Goal: Task Accomplishment & Management: Complete application form

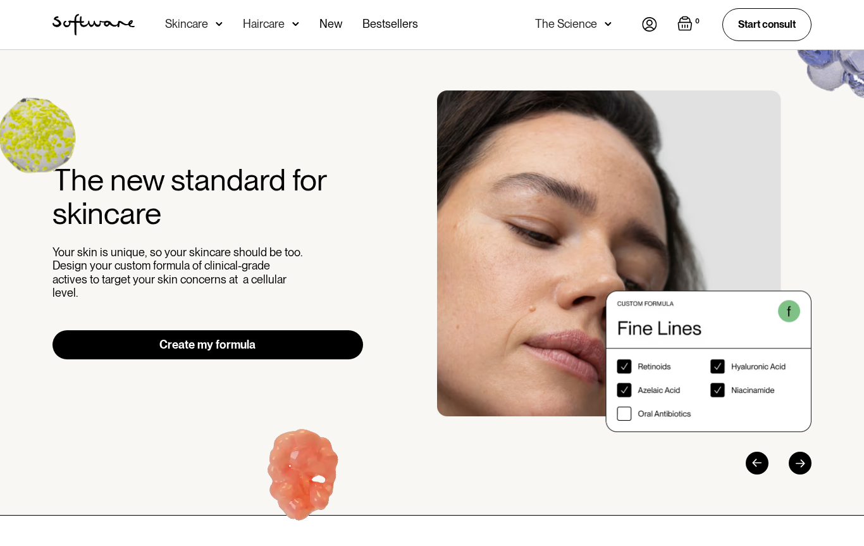
click at [650, 30] on img at bounding box center [649, 24] width 15 height 15
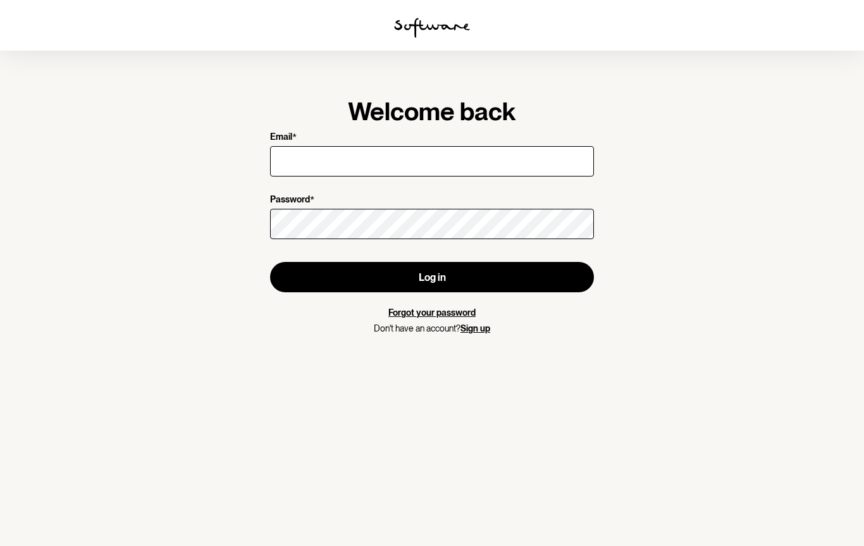
click at [437, 171] on input "Email *" at bounding box center [432, 161] width 324 height 30
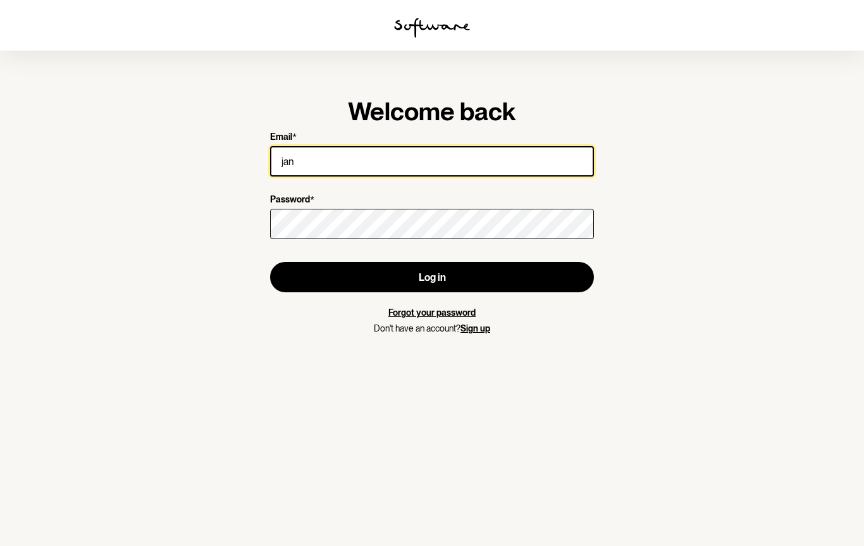
type input "[EMAIL_ADDRESS][DOMAIN_NAME]"
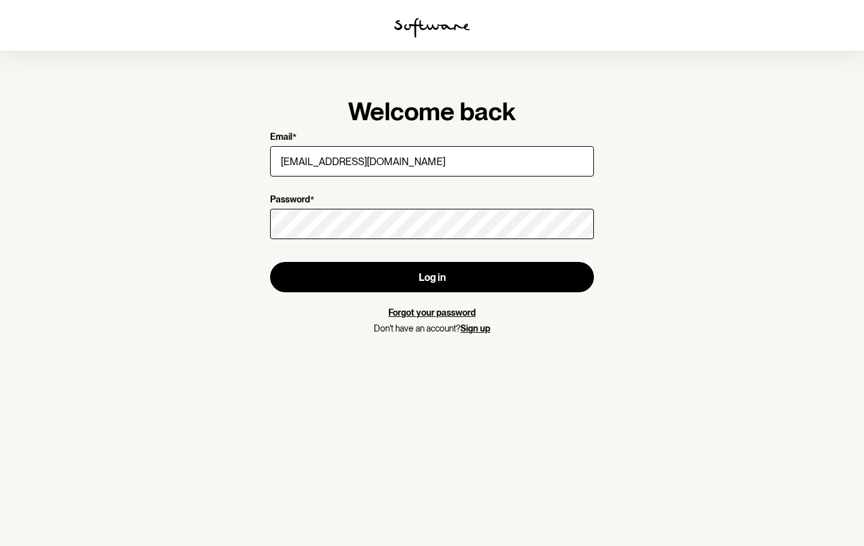
click at [449, 282] on button "Log in" at bounding box center [432, 277] width 324 height 30
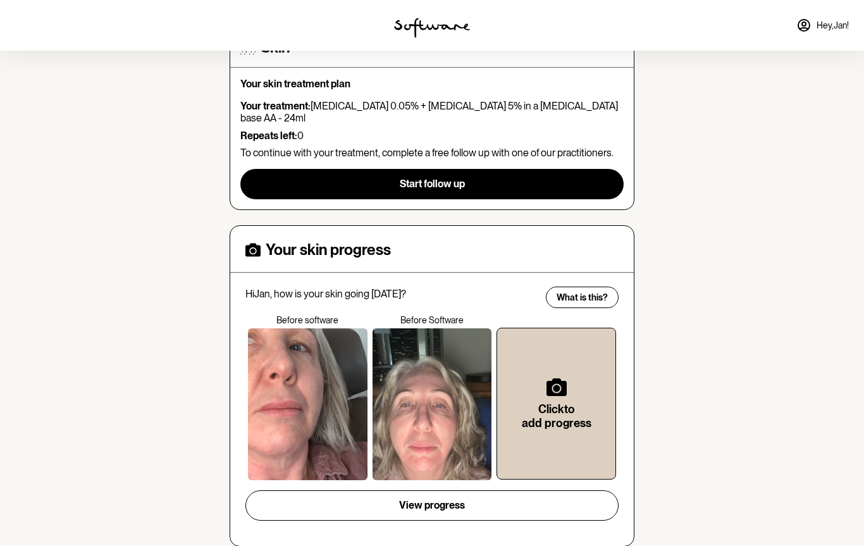
scroll to position [136, 0]
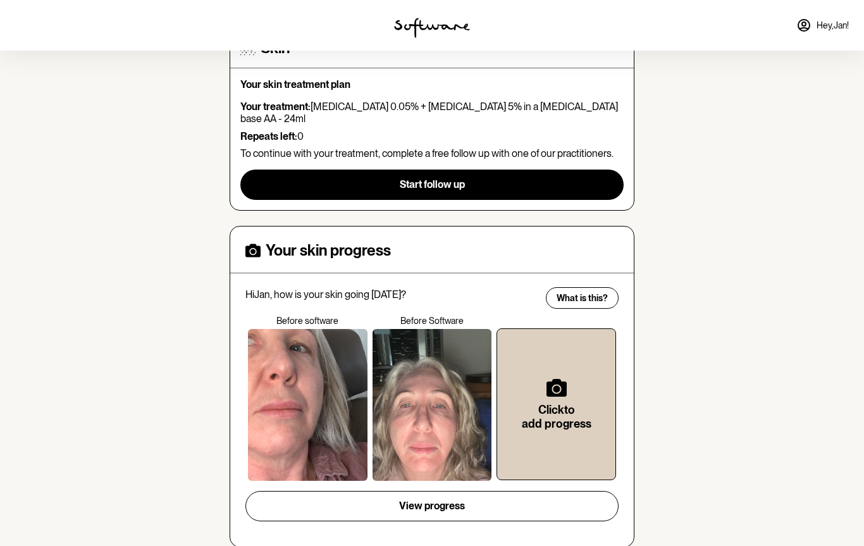
click at [451, 178] on span "Start follow up" at bounding box center [432, 184] width 65 height 12
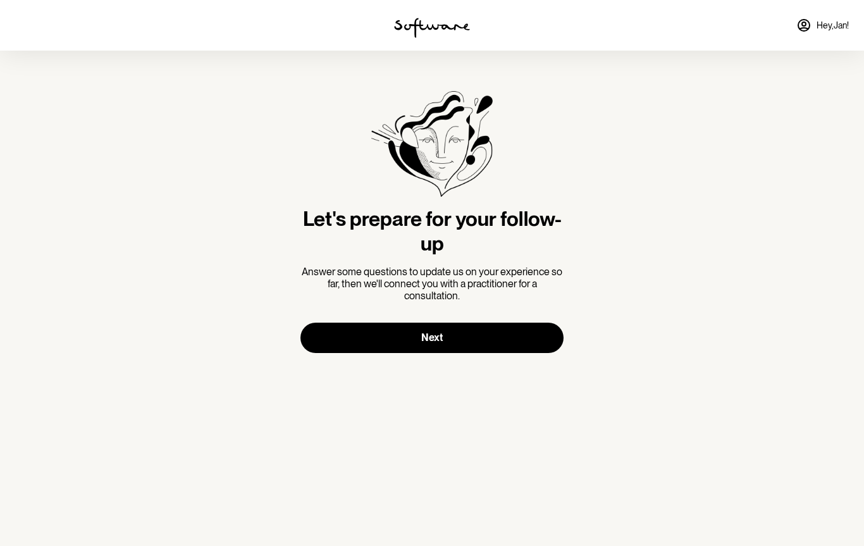
click at [444, 335] on button "Next" at bounding box center [432, 338] width 263 height 30
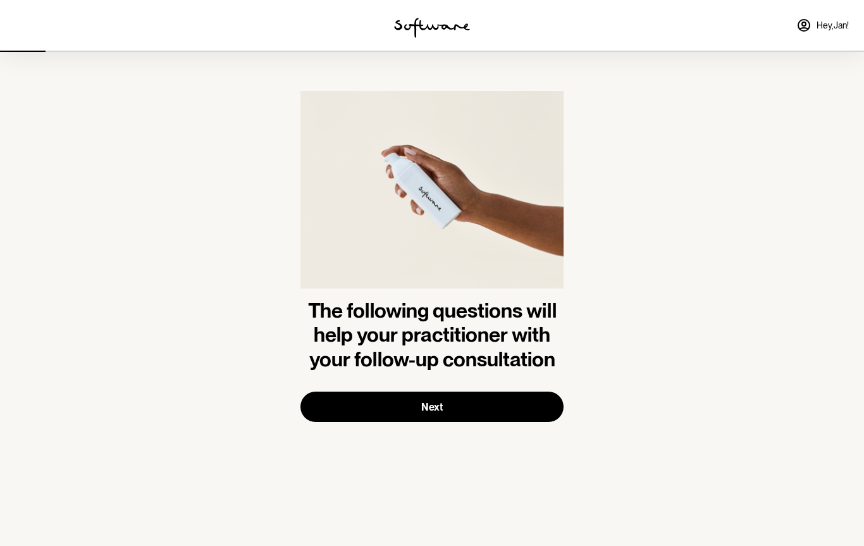
click at [459, 404] on button "Next" at bounding box center [432, 407] width 263 height 30
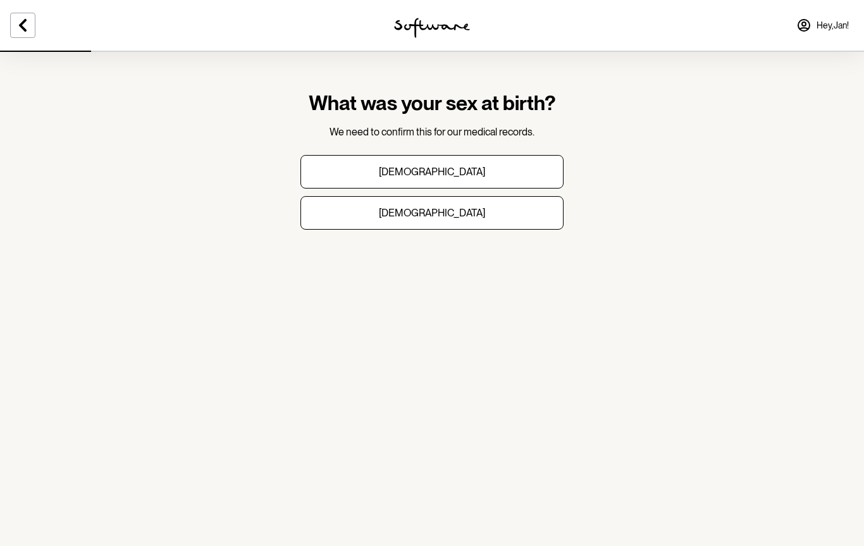
click at [458, 214] on button "[DEMOGRAPHIC_DATA]" at bounding box center [432, 213] width 263 height 34
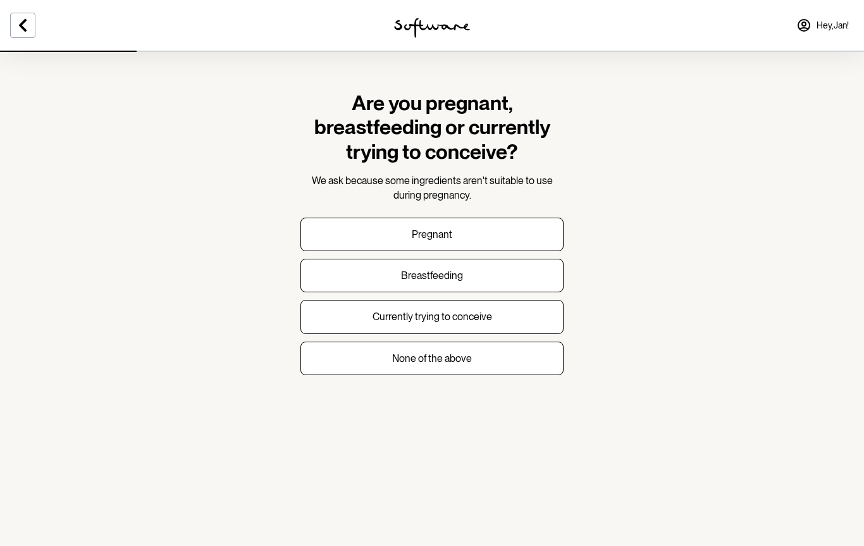
click at [440, 364] on button "None of the above" at bounding box center [432, 359] width 263 height 34
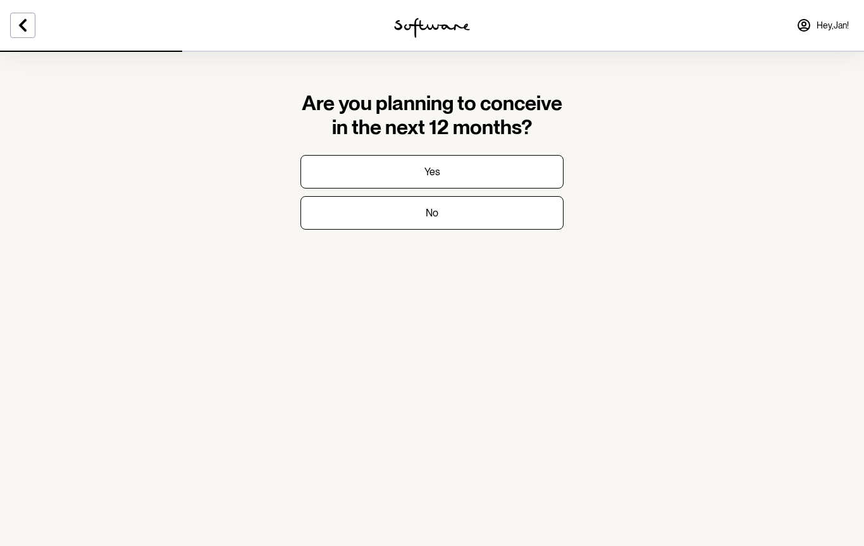
click at [473, 212] on button "No" at bounding box center [432, 213] width 263 height 34
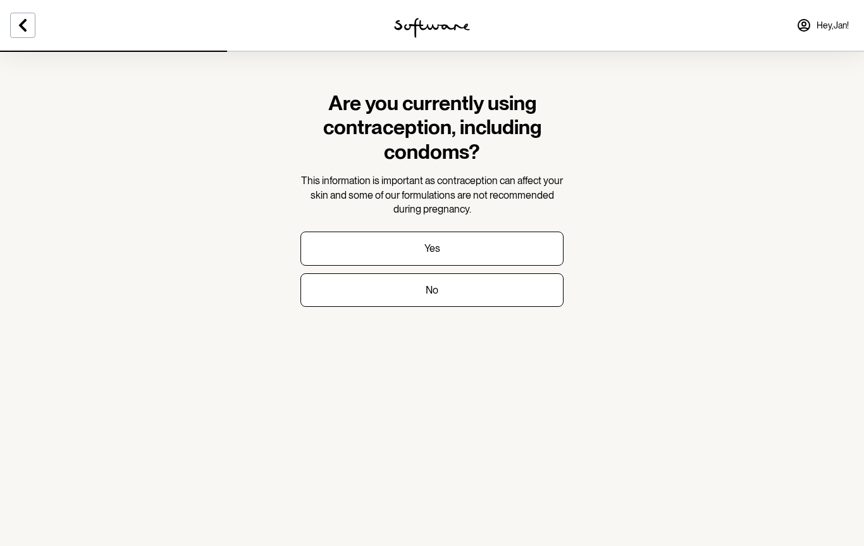
click at [460, 289] on button "No" at bounding box center [432, 290] width 263 height 34
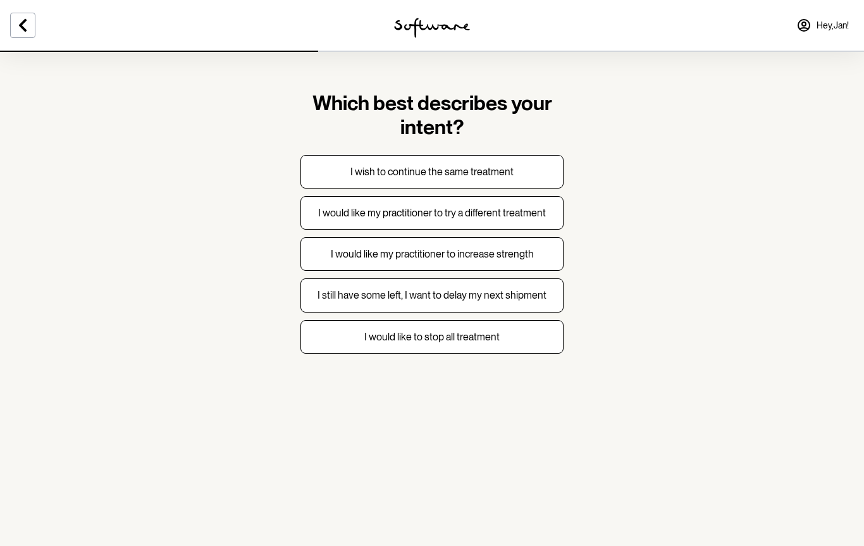
click at [500, 168] on p "I wish to continue the same treatment" at bounding box center [431, 172] width 163 height 12
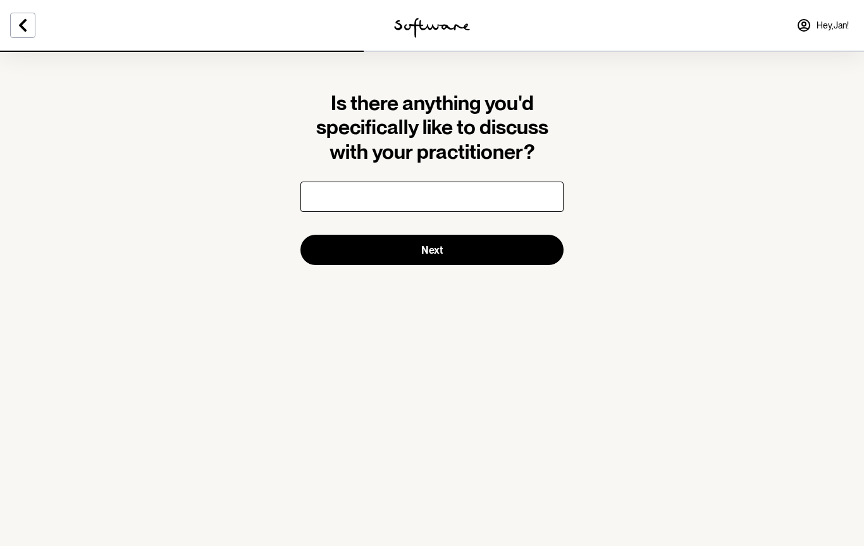
click at [452, 192] on input "text" at bounding box center [432, 197] width 263 height 30
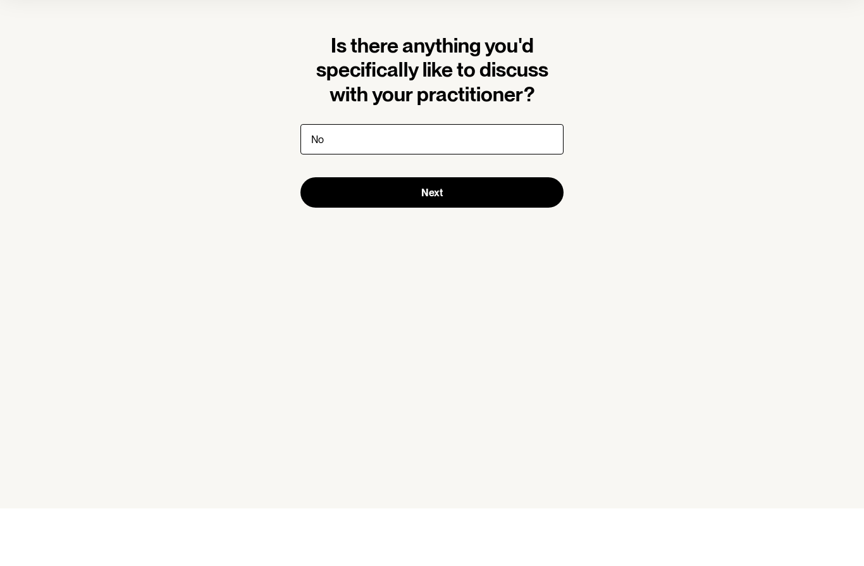
type input "No"
click at [447, 235] on button "Next" at bounding box center [432, 250] width 263 height 30
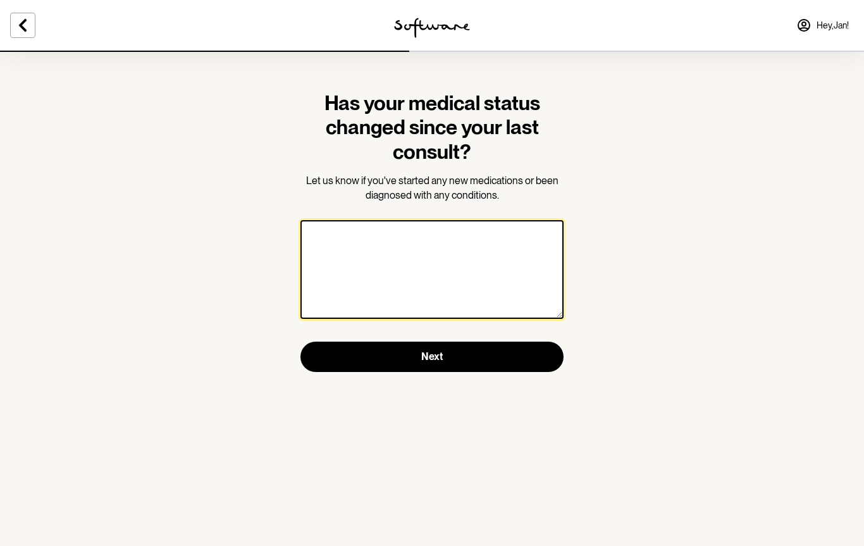
click at [412, 274] on textarea at bounding box center [432, 269] width 263 height 99
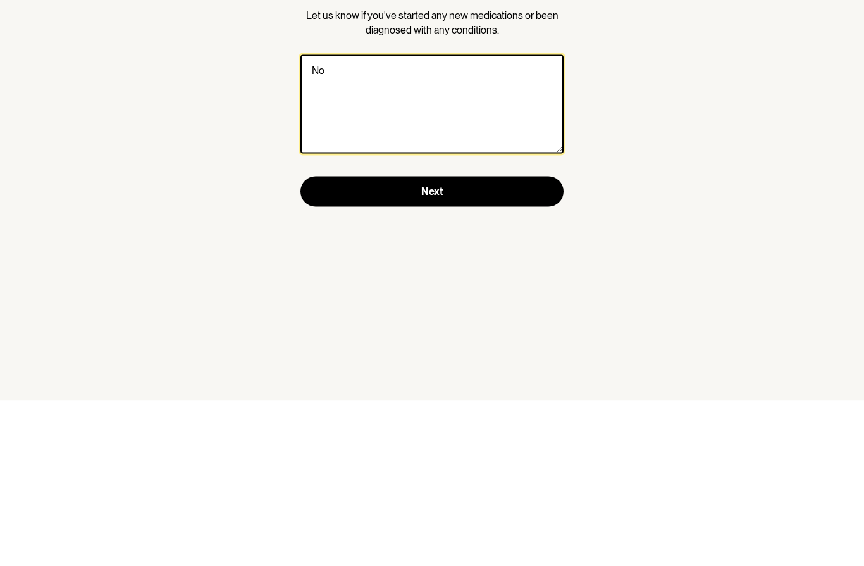
type textarea "No"
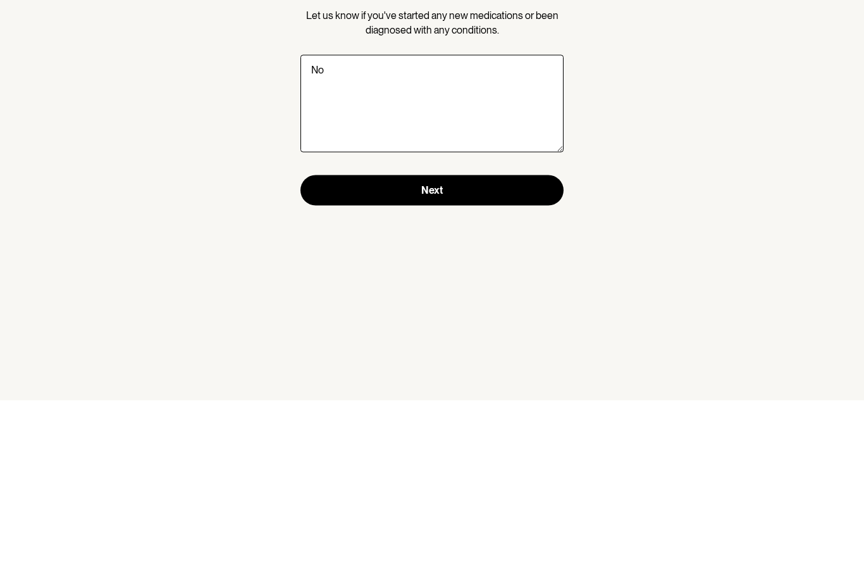
click at [449, 340] on button "Next" at bounding box center [432, 355] width 263 height 30
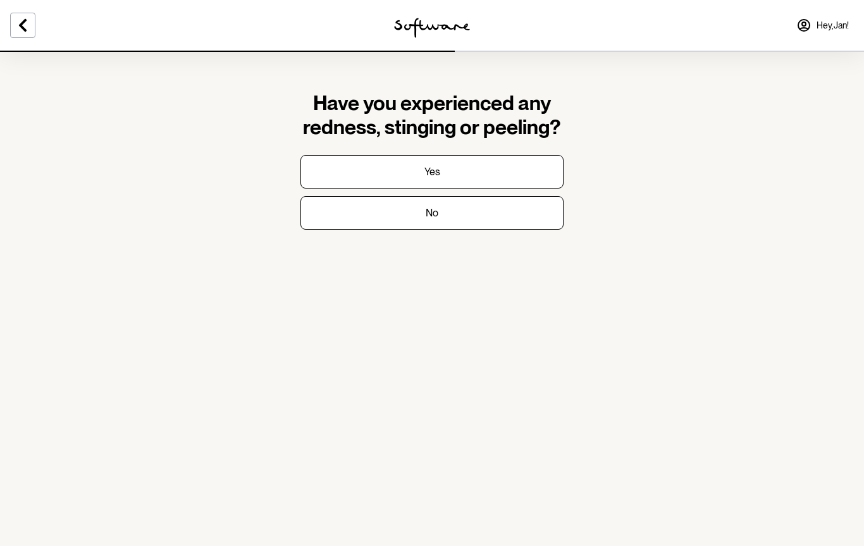
click at [449, 216] on button "No" at bounding box center [432, 213] width 263 height 34
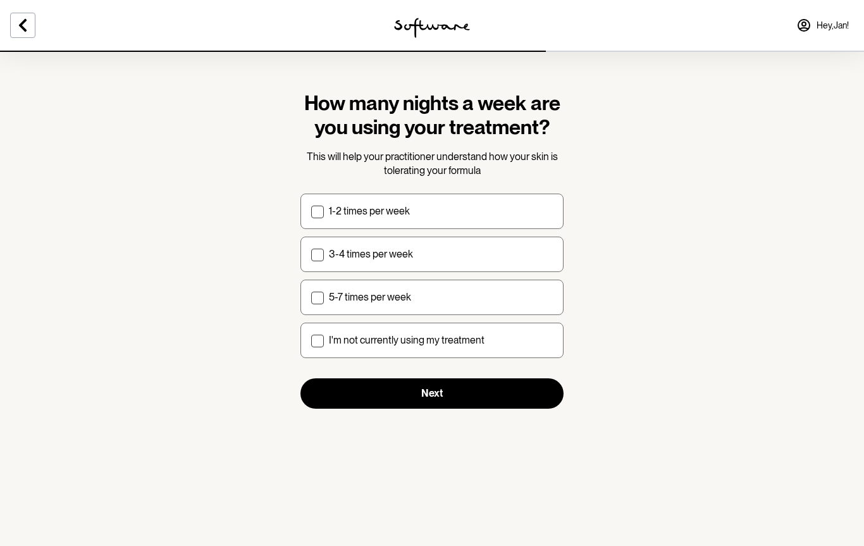
click at [327, 267] on label "3-4 times per week" at bounding box center [432, 254] width 263 height 35
click at [311, 254] on input "3-4 times per week" at bounding box center [311, 254] width 1 height 1
checkbox input "true"
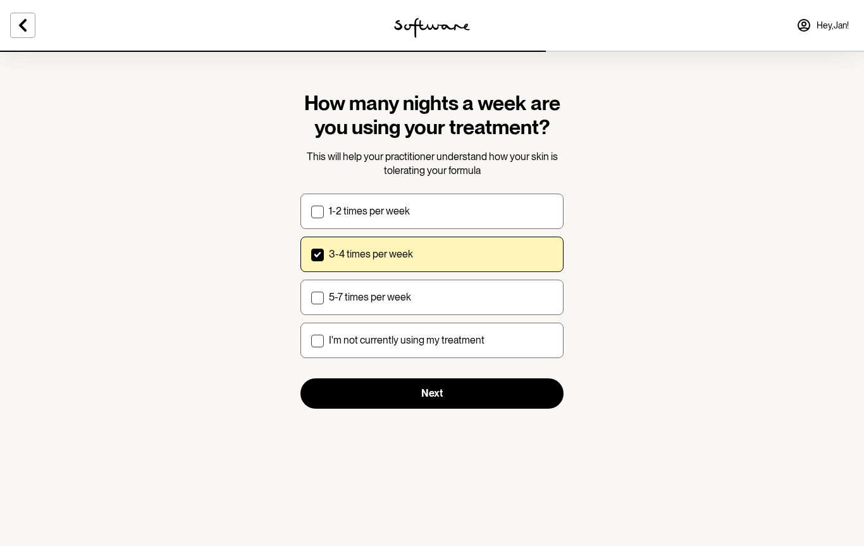
click at [457, 394] on button "Next" at bounding box center [432, 393] width 263 height 30
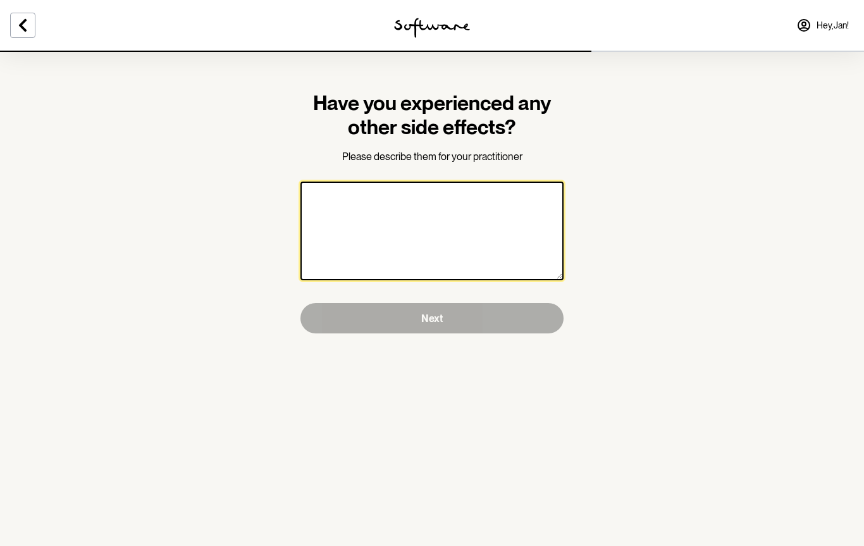
click at [457, 233] on textarea at bounding box center [432, 231] width 263 height 99
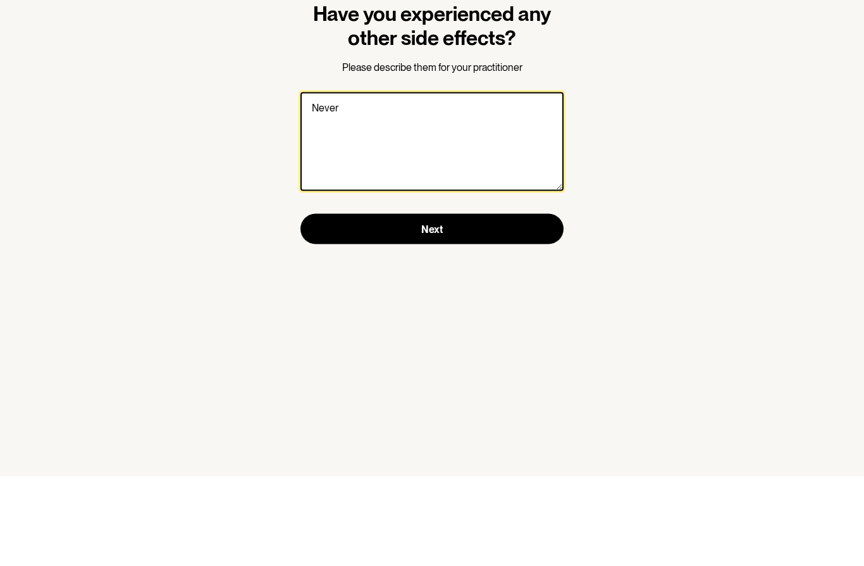
type textarea "Never"
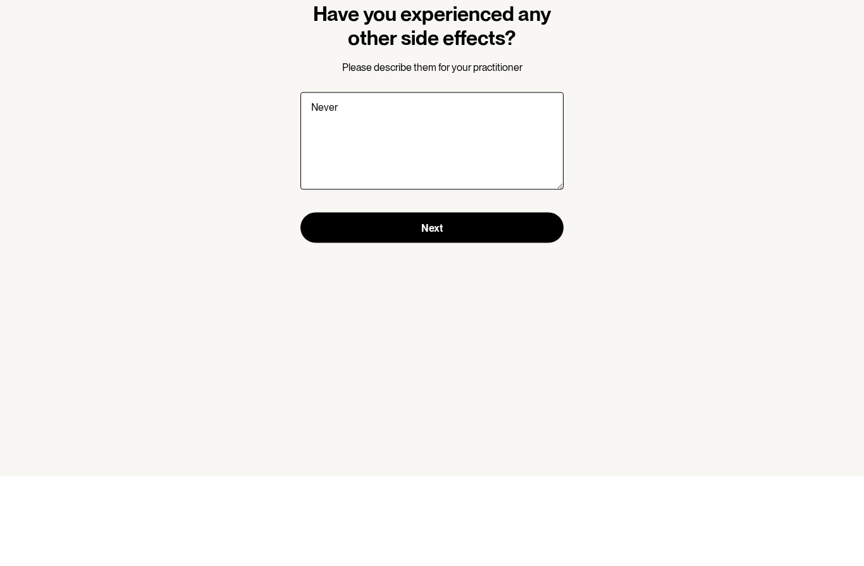
click at [454, 302] on button "Next" at bounding box center [432, 317] width 263 height 30
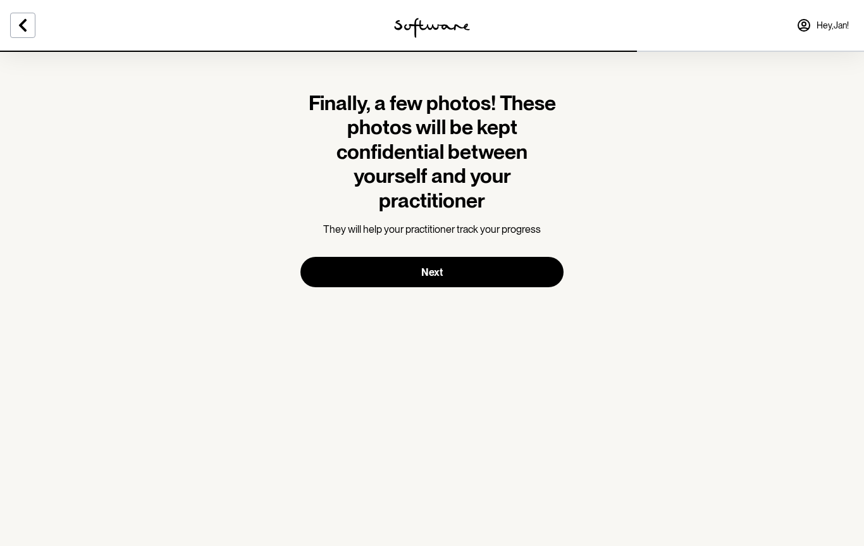
click at [455, 271] on button "Next" at bounding box center [432, 272] width 263 height 30
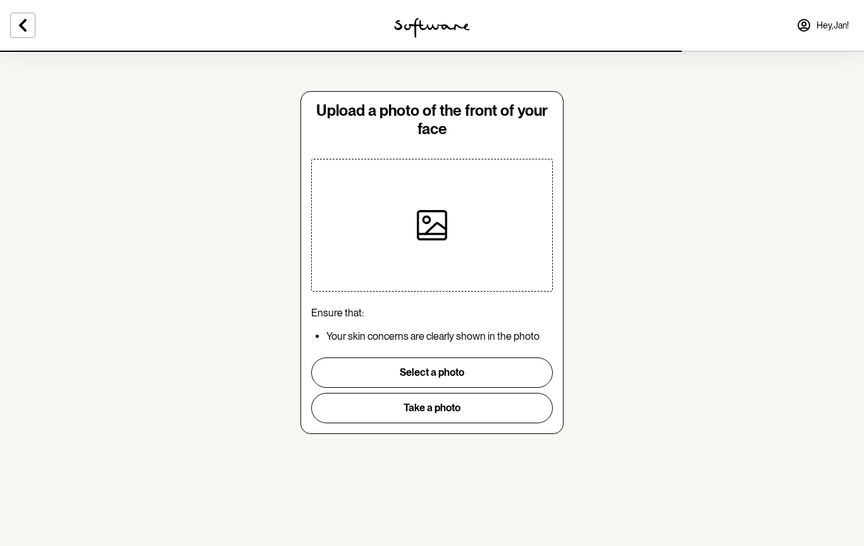
click at [452, 409] on button "Take a photo" at bounding box center [432, 408] width 242 height 30
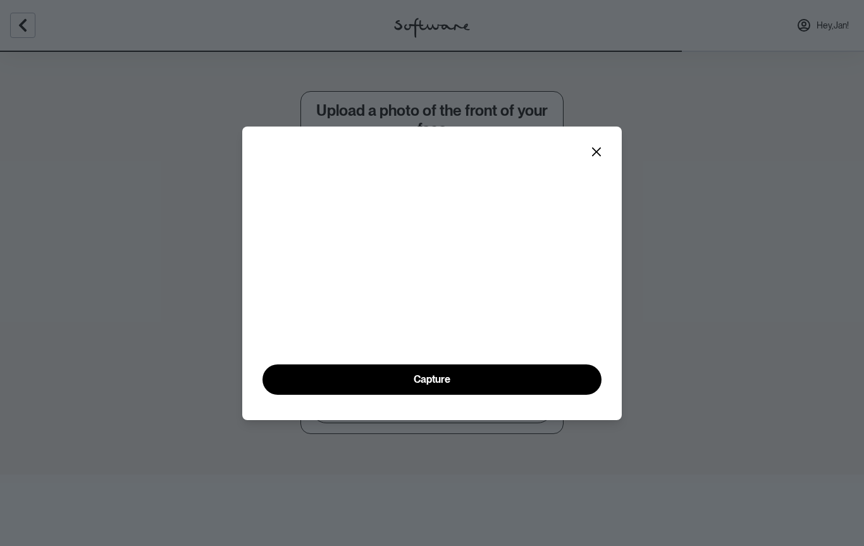
click at [439, 395] on button "Capture" at bounding box center [432, 379] width 339 height 30
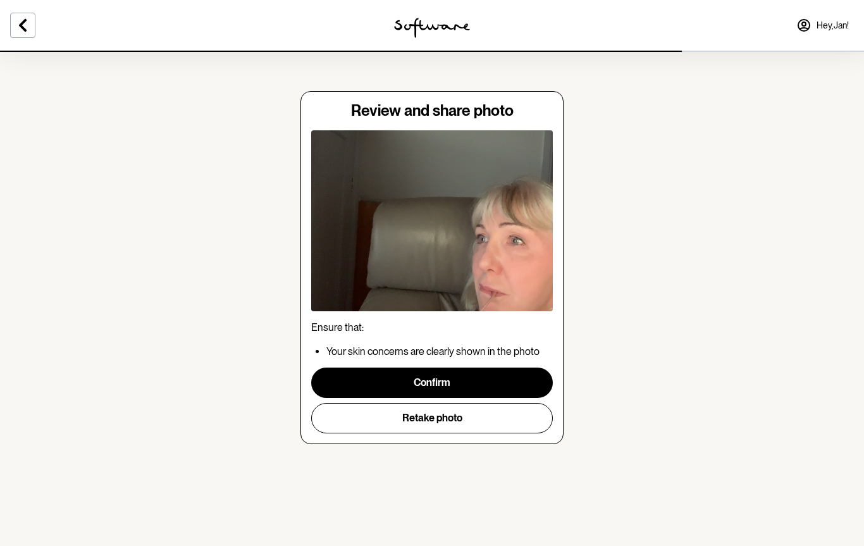
click at [439, 391] on button "Confirm" at bounding box center [432, 383] width 242 height 30
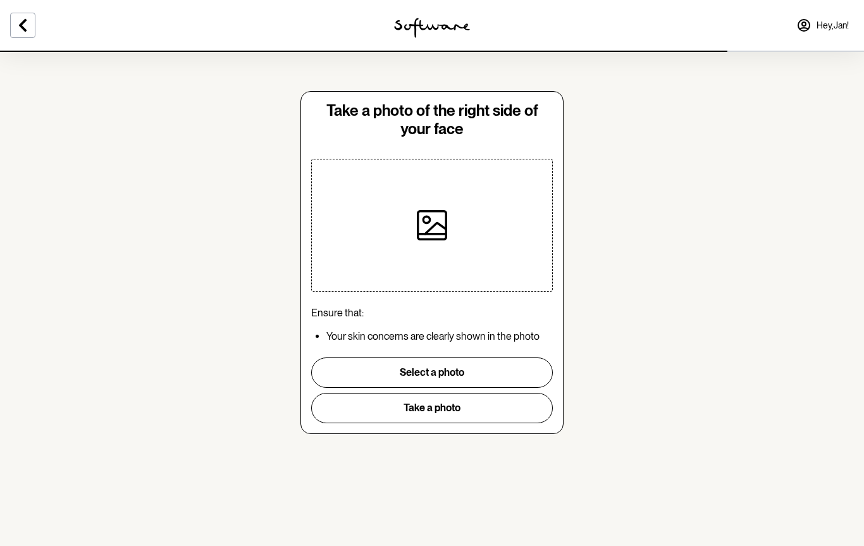
click at [443, 417] on button "Take a photo" at bounding box center [432, 408] width 242 height 30
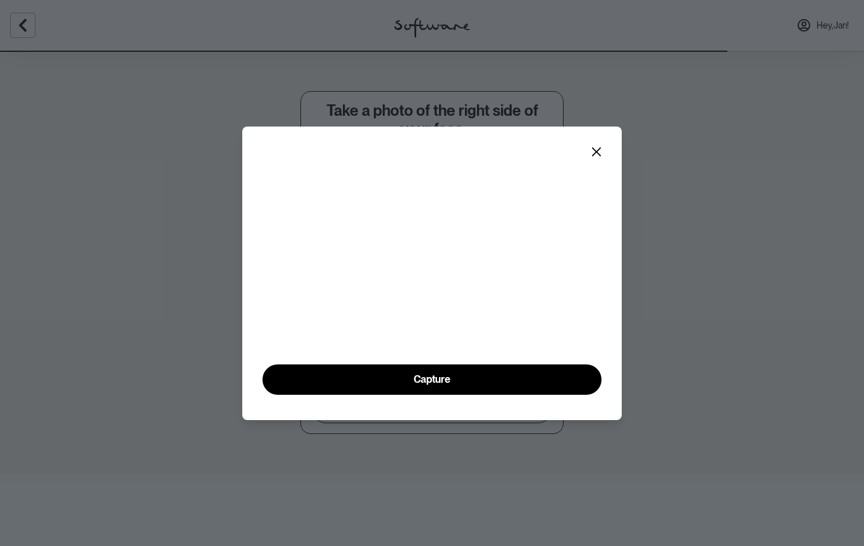
click at [427, 395] on button "Capture" at bounding box center [432, 379] width 339 height 30
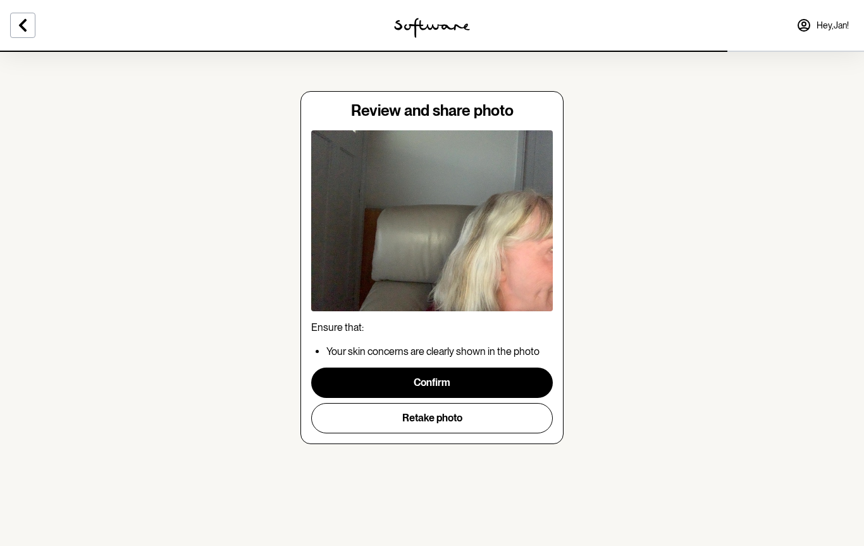
click at [446, 391] on button "Confirm" at bounding box center [432, 383] width 242 height 30
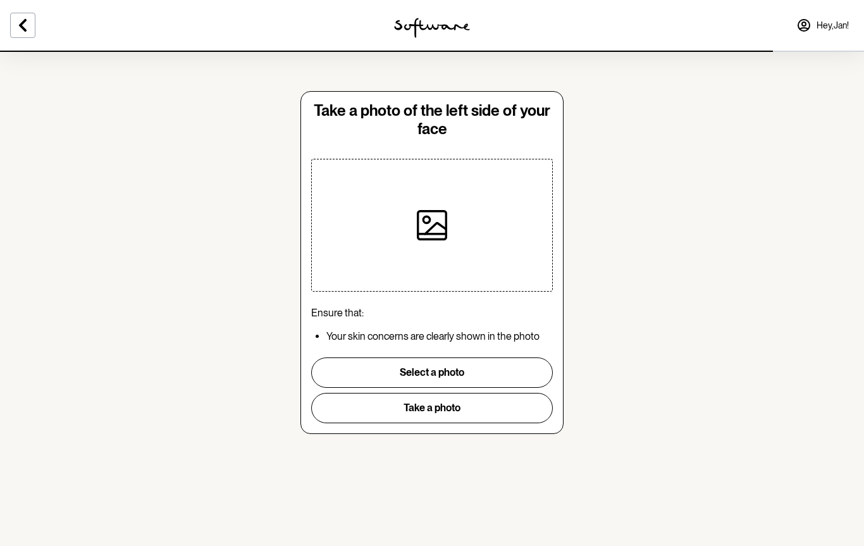
click at [447, 419] on button "Take a photo" at bounding box center [432, 408] width 242 height 30
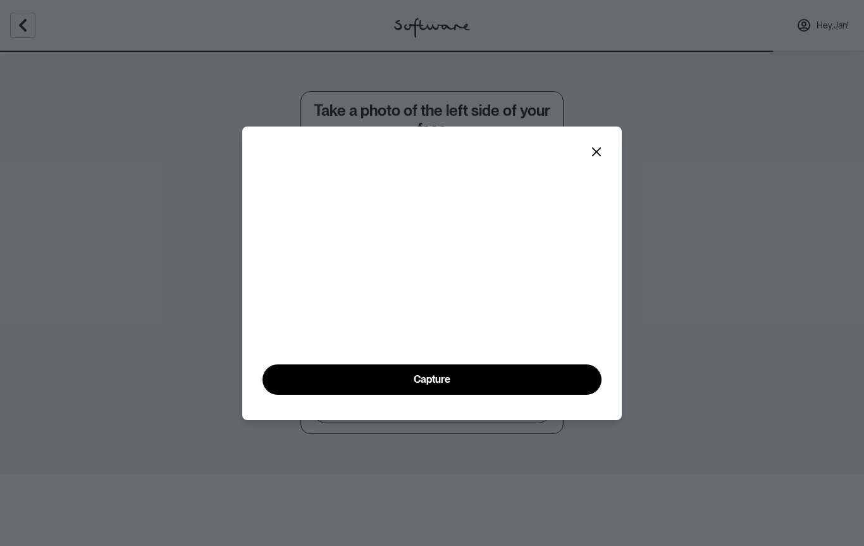
click at [441, 395] on button "Capture" at bounding box center [432, 379] width 339 height 30
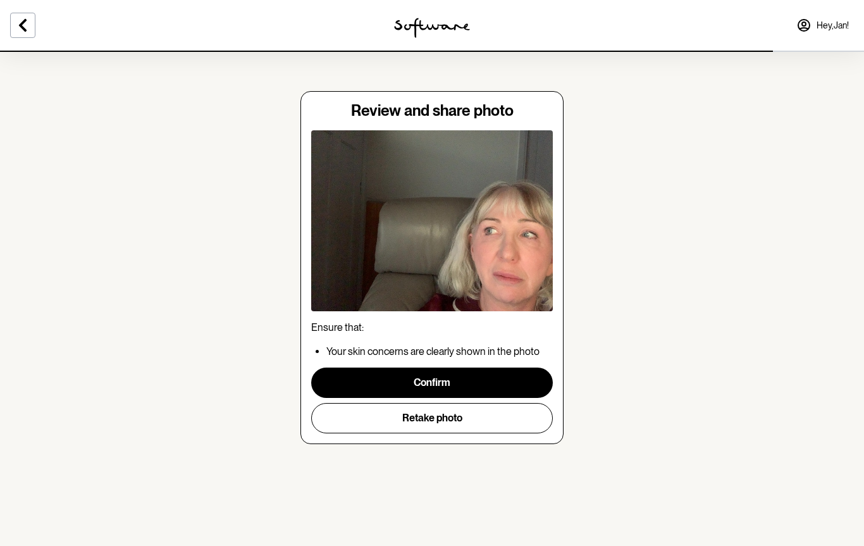
click at [450, 392] on button "Confirm" at bounding box center [432, 383] width 242 height 30
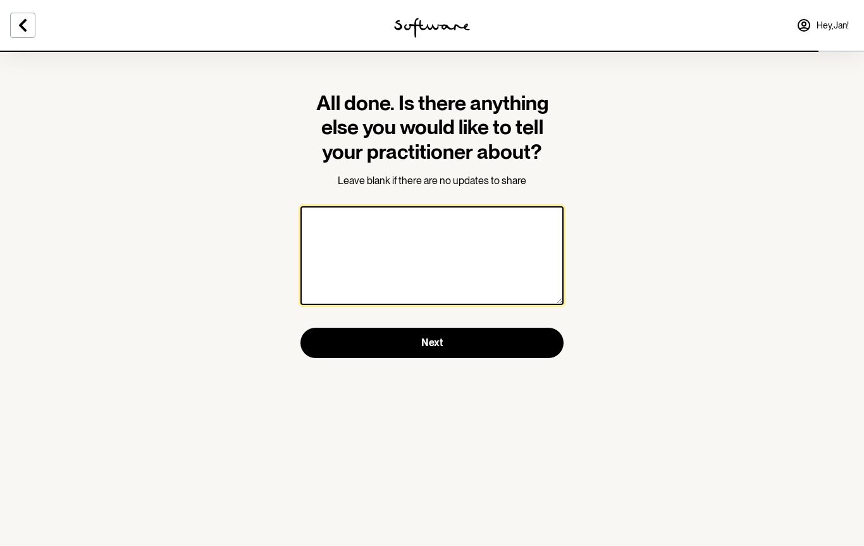
click at [440, 270] on textarea at bounding box center [432, 255] width 263 height 99
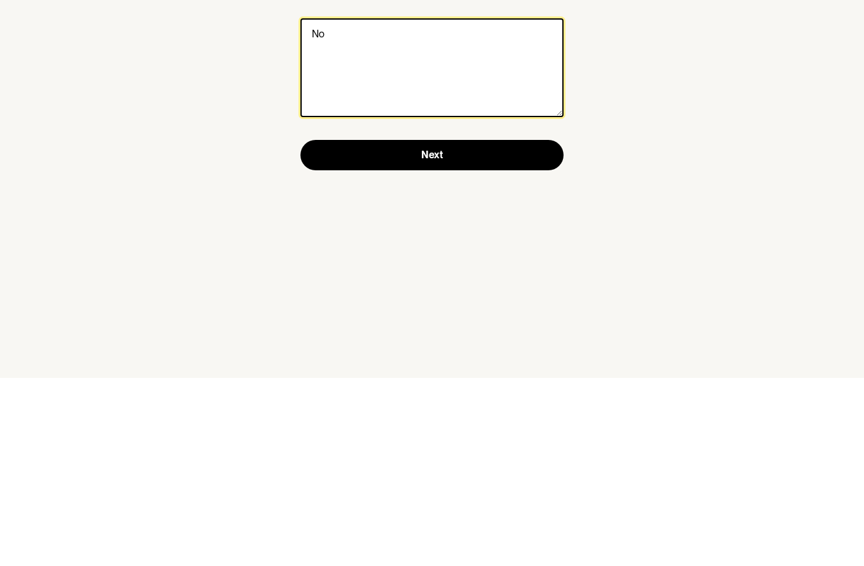
type textarea "No"
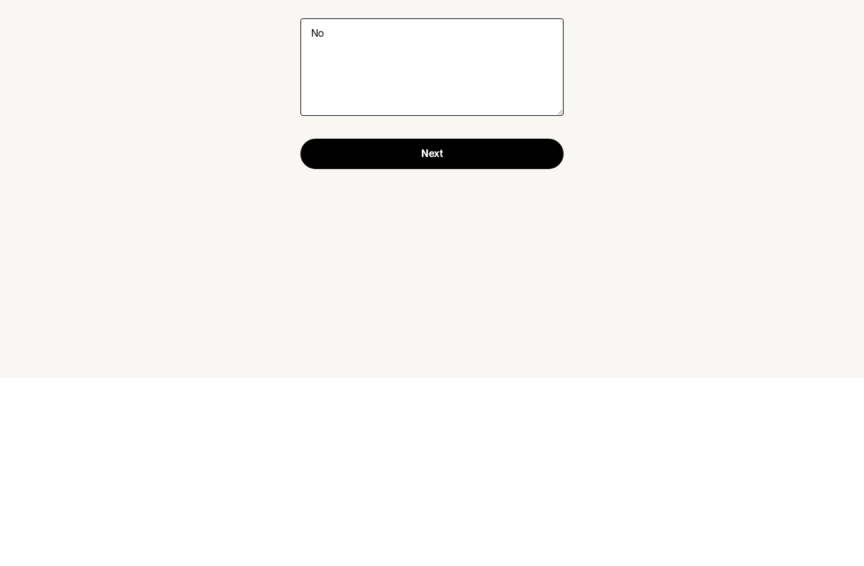
click at [442, 335] on span "Next" at bounding box center [432, 341] width 22 height 12
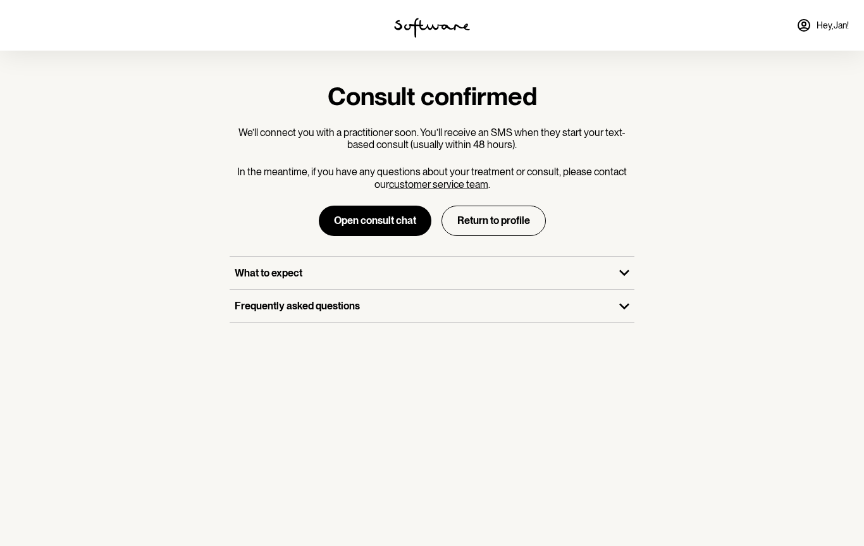
click at [633, 268] on icon "button" at bounding box center [624, 273] width 20 height 20
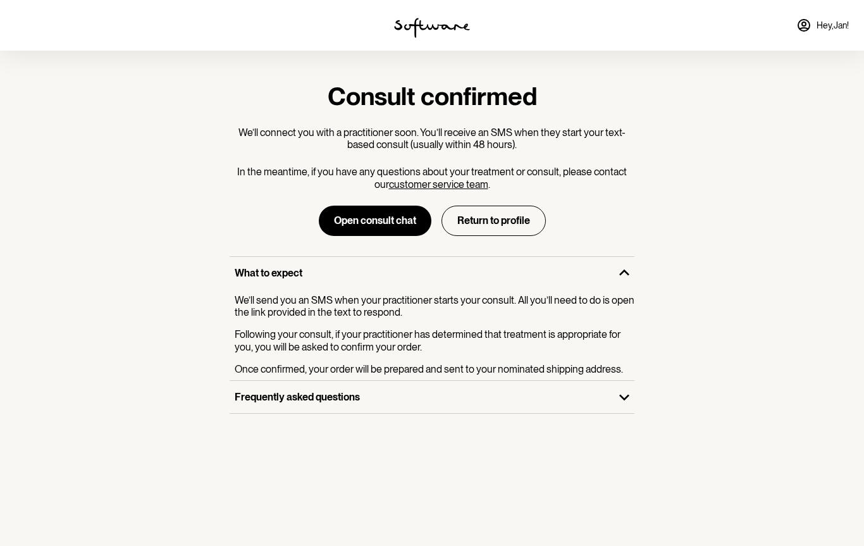
click at [633, 402] on icon "button" at bounding box center [624, 397] width 20 height 20
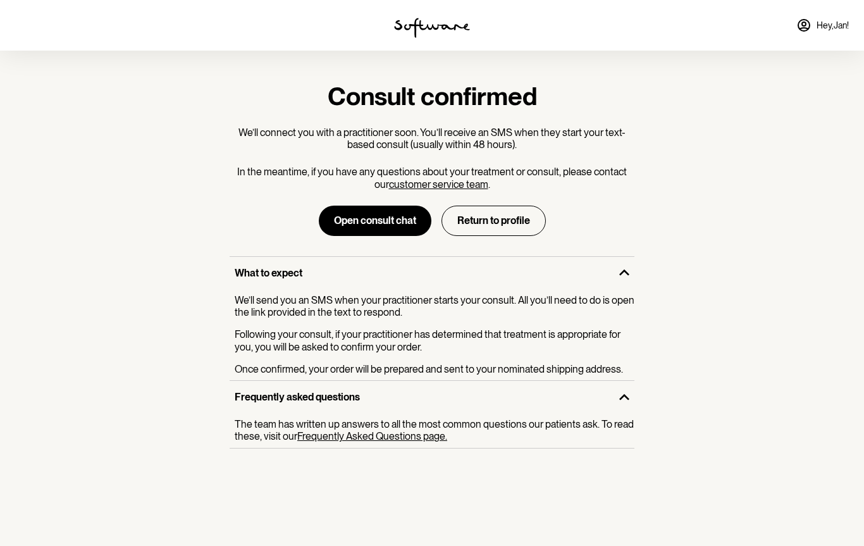
click at [507, 219] on button "Return to profile" at bounding box center [494, 221] width 104 height 30
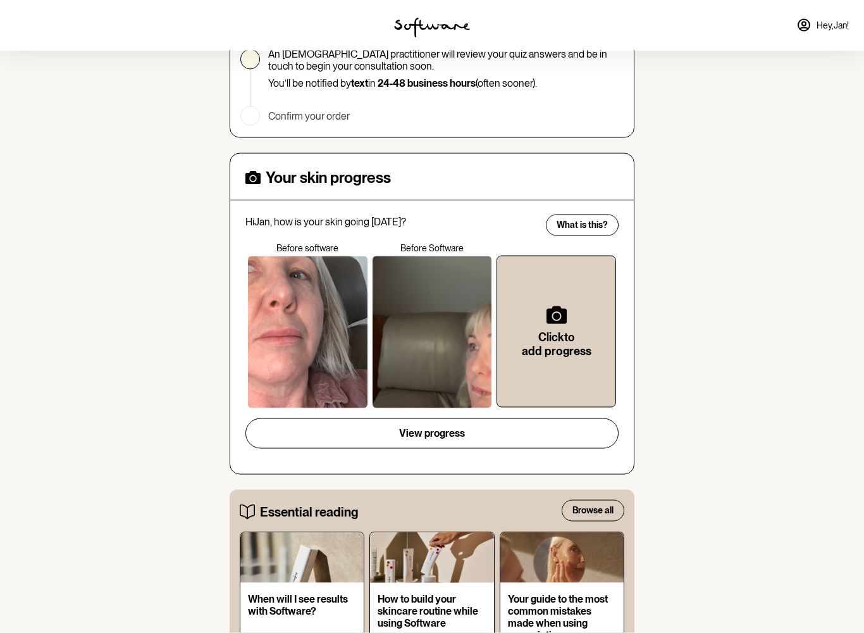
scroll to position [291, 0]
click at [455, 351] on div at bounding box center [433, 332] width 120 height 152
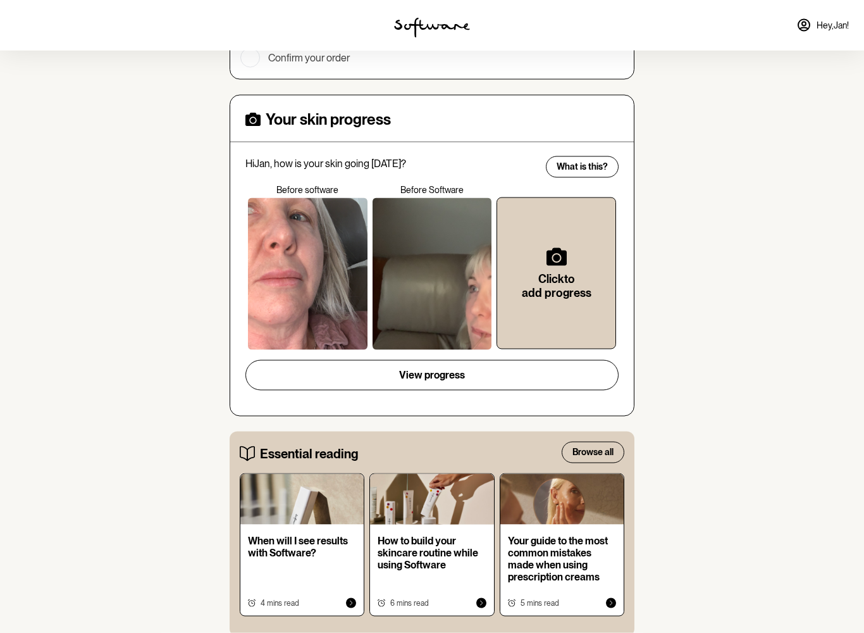
scroll to position [307, 0]
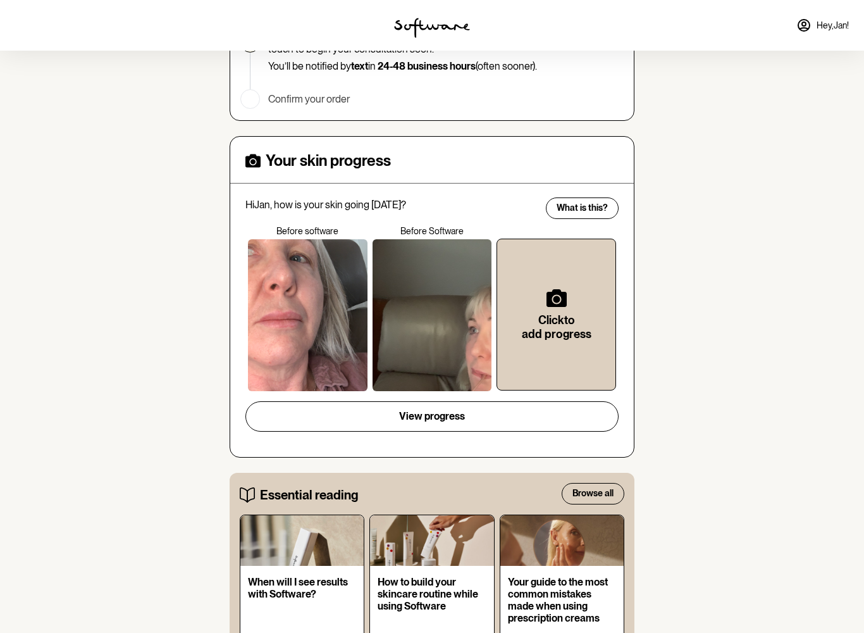
click at [466, 321] on div at bounding box center [433, 315] width 120 height 152
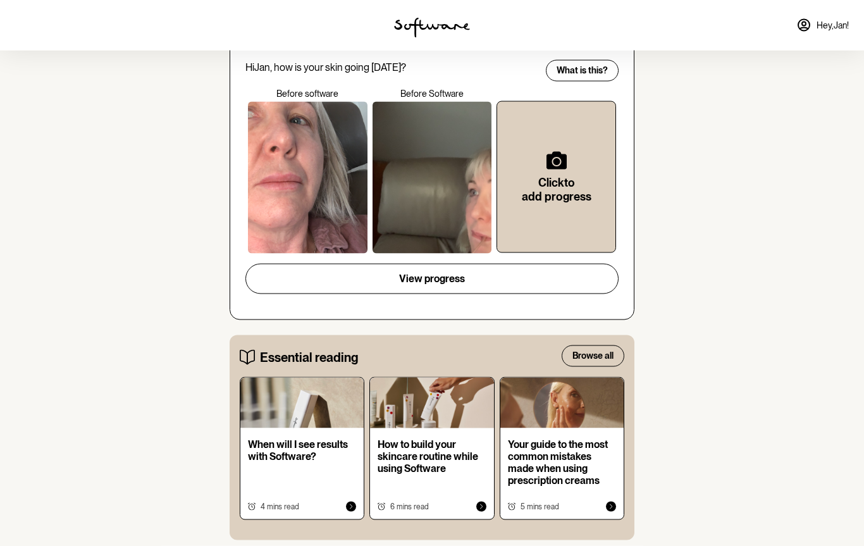
scroll to position [417, 0]
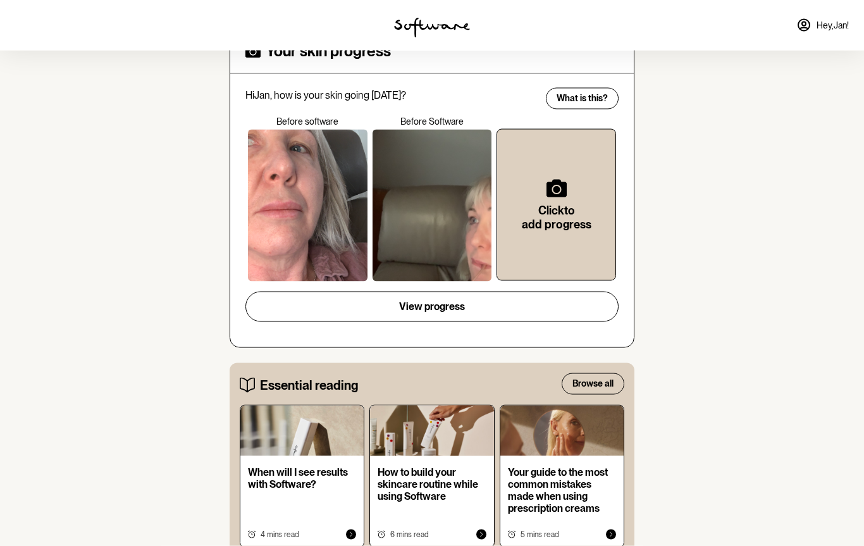
click at [451, 235] on div at bounding box center [433, 206] width 120 height 152
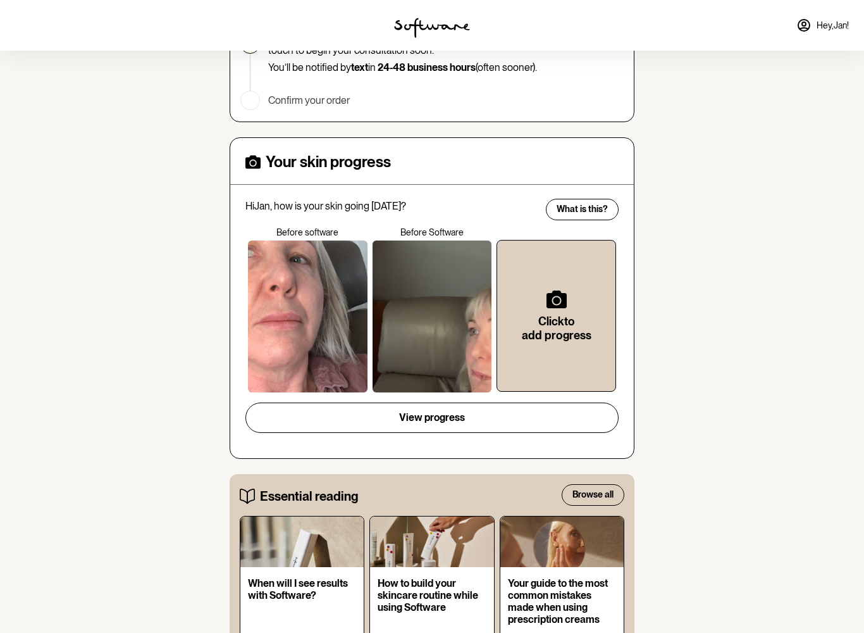
scroll to position [307, 0]
